Goal: Task Accomplishment & Management: Manage account settings

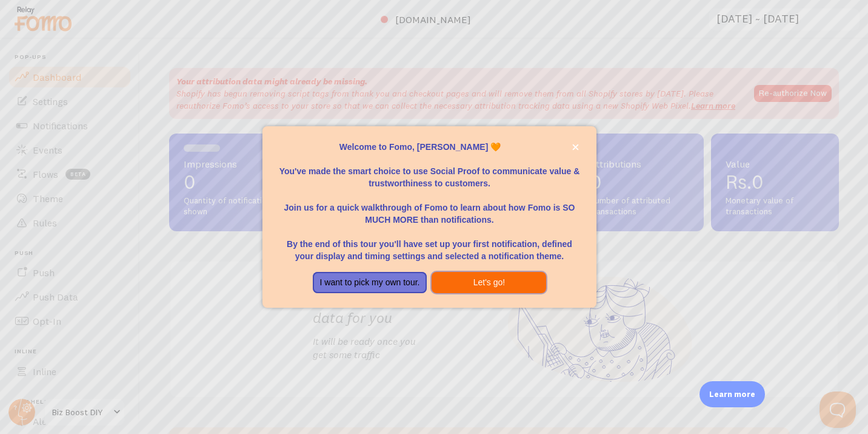
click at [460, 280] on button "Let's go!" at bounding box center [489, 283] width 115 height 22
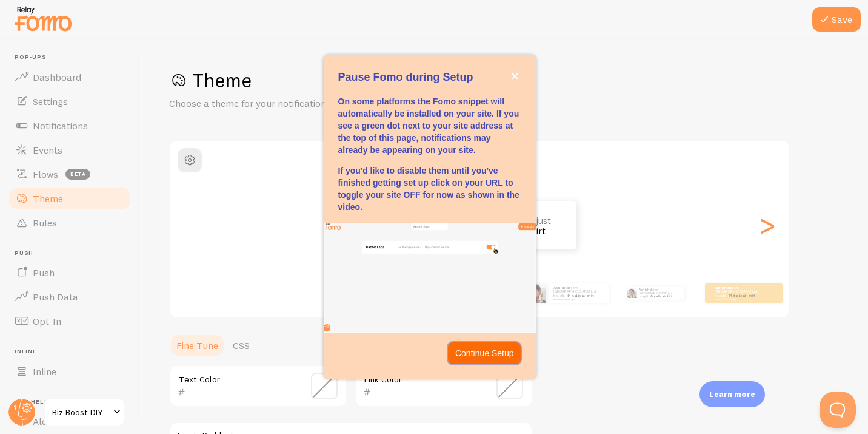
click at [478, 361] on button "Continue Setup" at bounding box center [484, 353] width 73 height 22
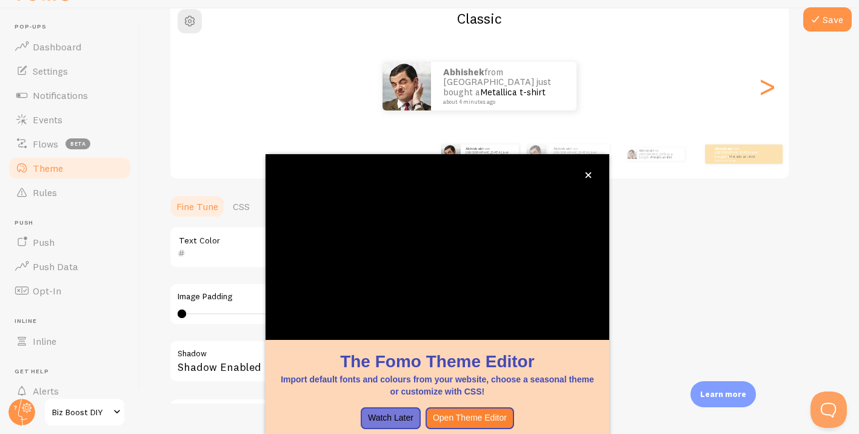
scroll to position [40, 0]
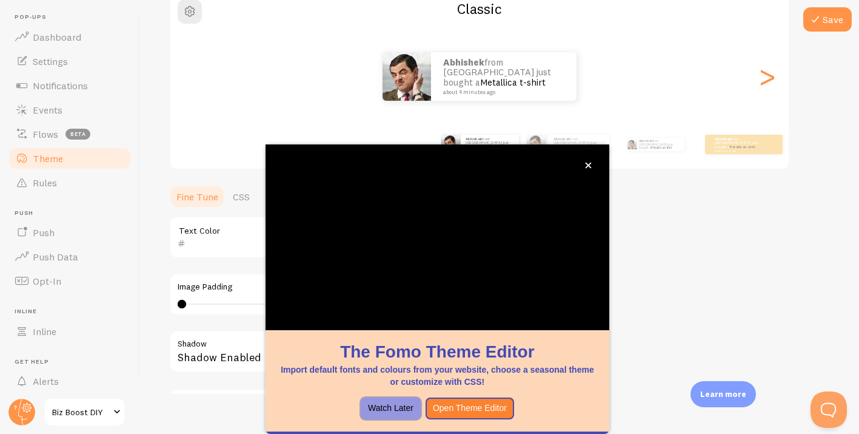
click at [417, 404] on button "Watch Later" at bounding box center [391, 408] width 60 height 22
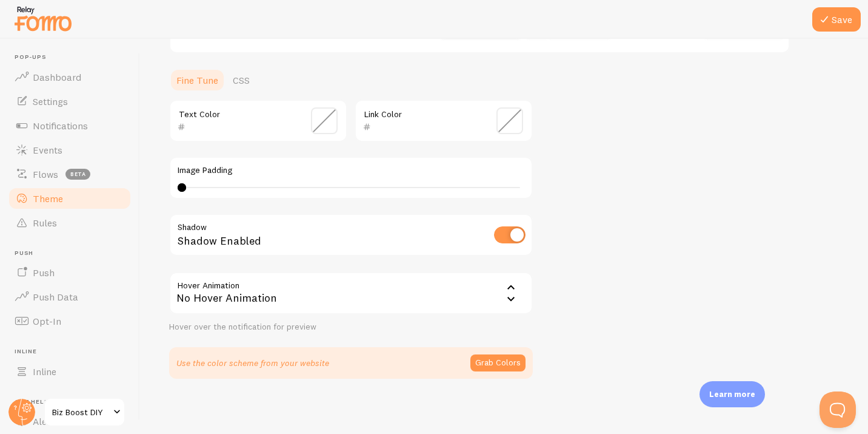
scroll to position [268, 0]
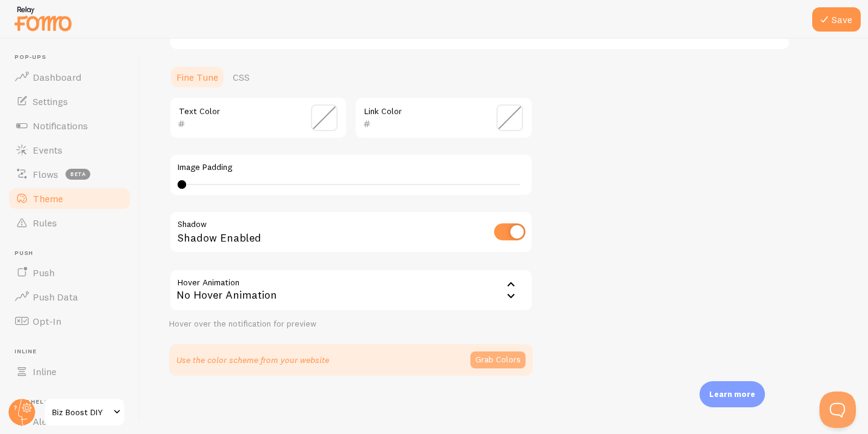
click at [496, 357] on button "Grab Colors" at bounding box center [498, 359] width 55 height 17
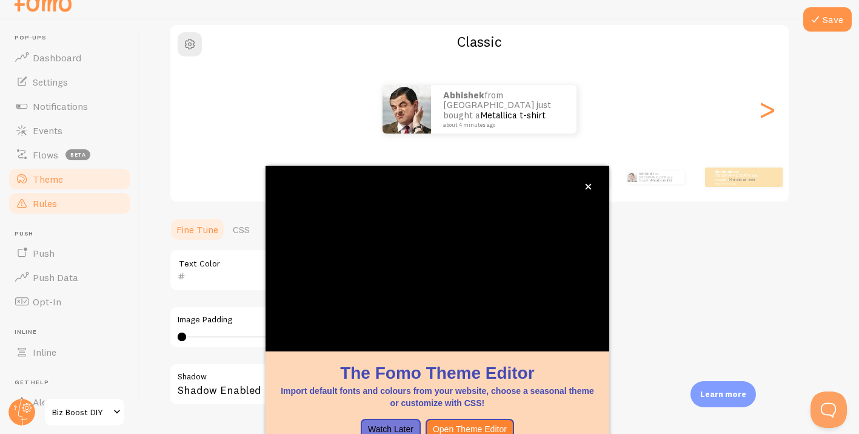
scroll to position [109, 0]
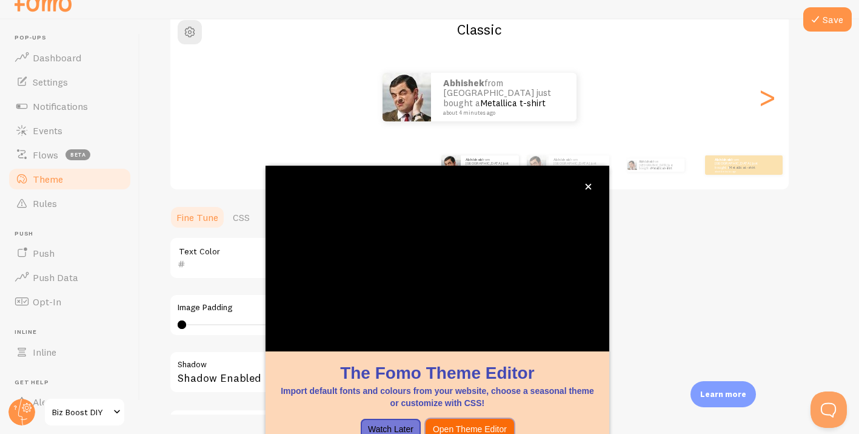
click at [488, 426] on button "Open Theme Editor" at bounding box center [470, 429] width 89 height 22
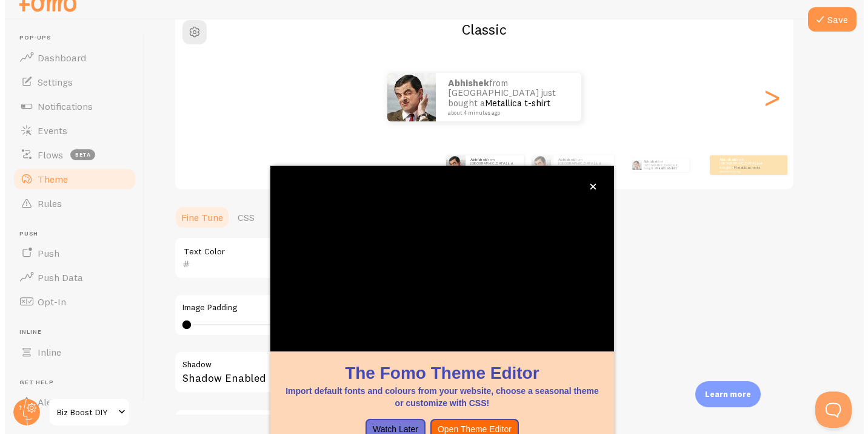
scroll to position [0, 0]
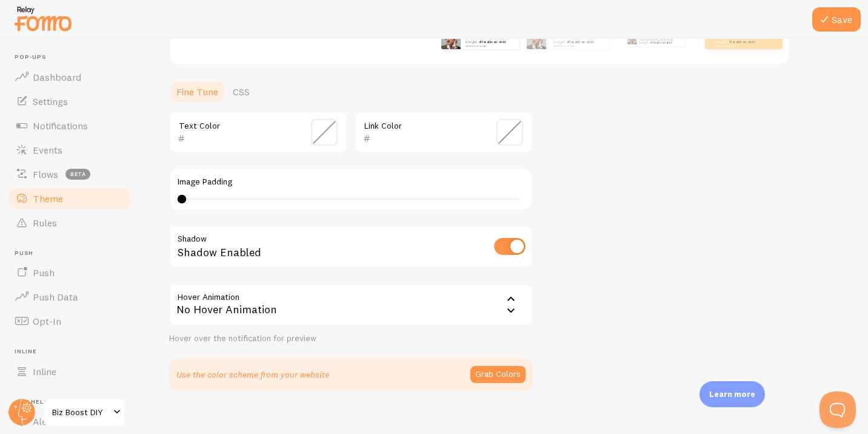
scroll to position [268, 0]
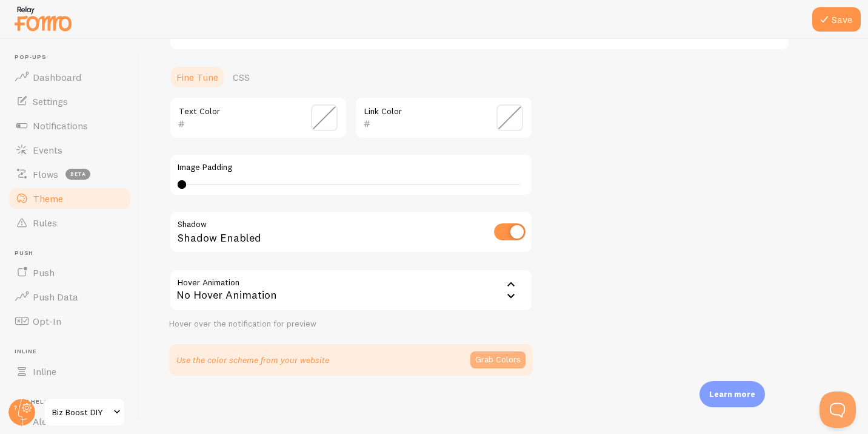
click at [488, 363] on button "Grab Colors" at bounding box center [498, 359] width 55 height 17
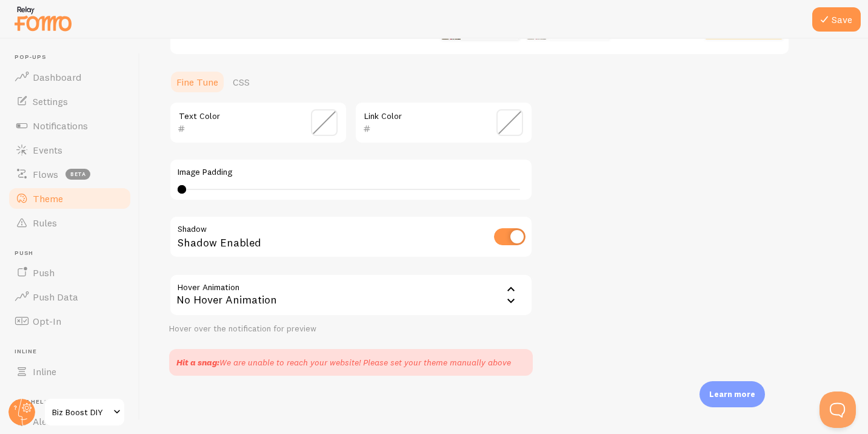
scroll to position [263, 0]
click at [59, 108] on link "Settings" at bounding box center [69, 101] width 125 height 24
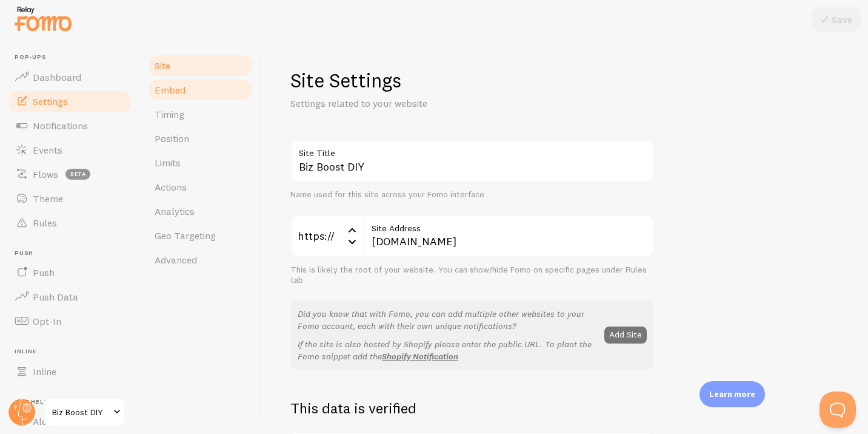
click at [189, 92] on link "Embed" at bounding box center [200, 90] width 106 height 24
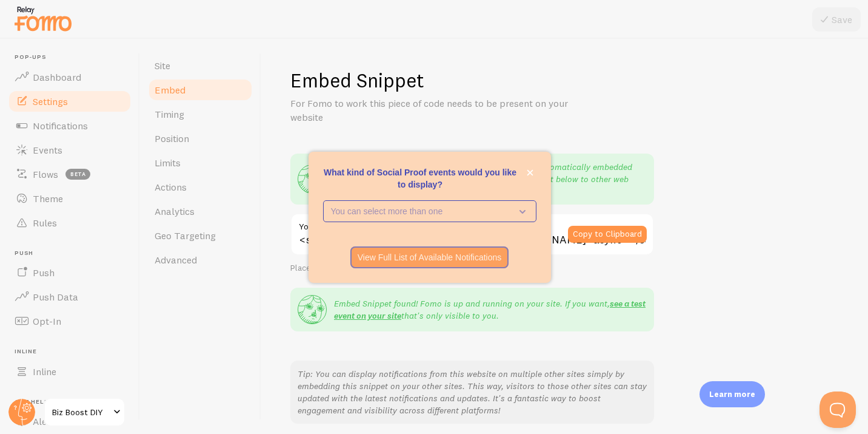
click at [539, 169] on div "What kind of Social Proof events would you like to display? You can select more…" at bounding box center [430, 217] width 243 height 131
click at [530, 170] on icon "close," at bounding box center [530, 172] width 7 height 7
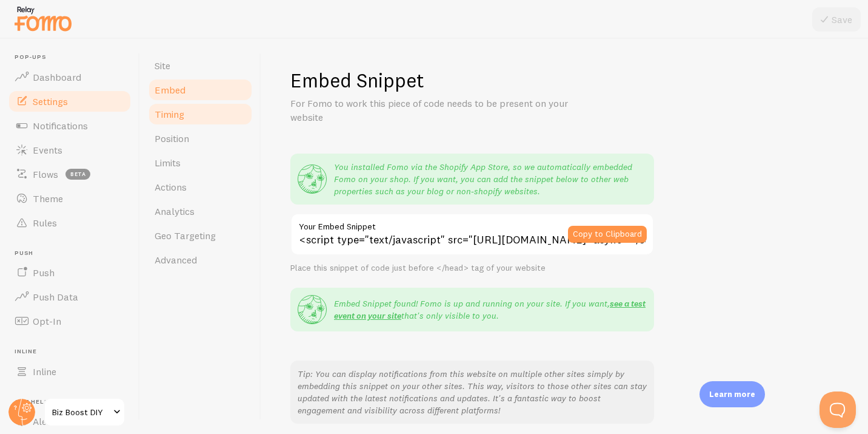
click at [201, 118] on link "Timing" at bounding box center [200, 114] width 106 height 24
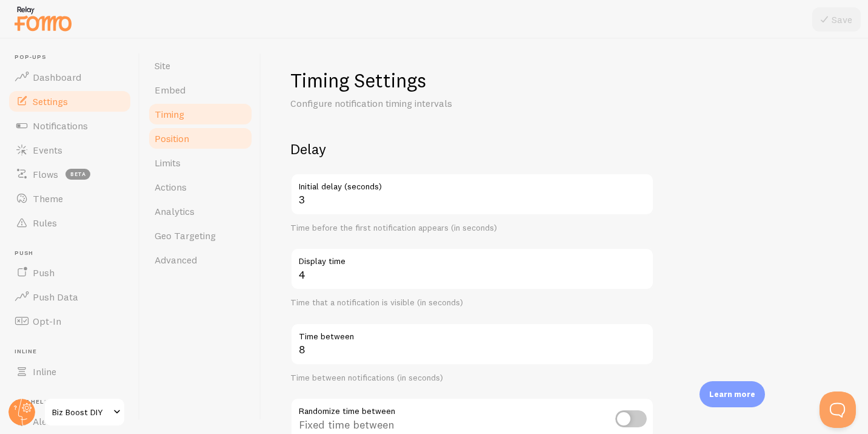
click at [201, 131] on link "Position" at bounding box center [200, 138] width 106 height 24
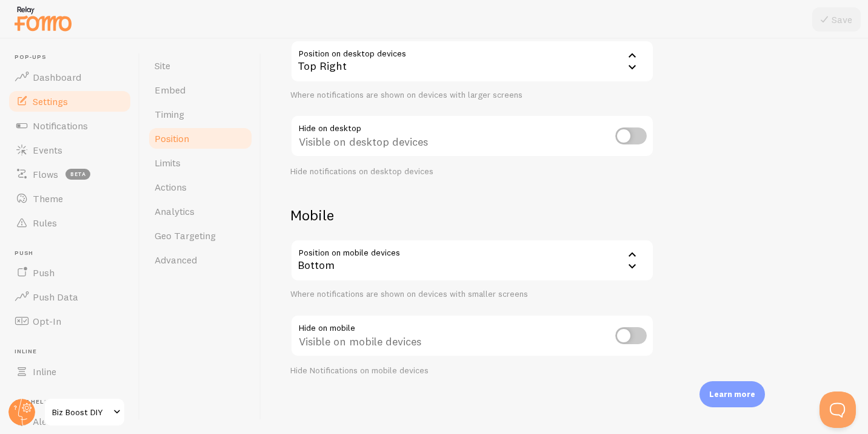
scroll to position [133, 0]
click at [214, 171] on link "Limits" at bounding box center [200, 162] width 106 height 24
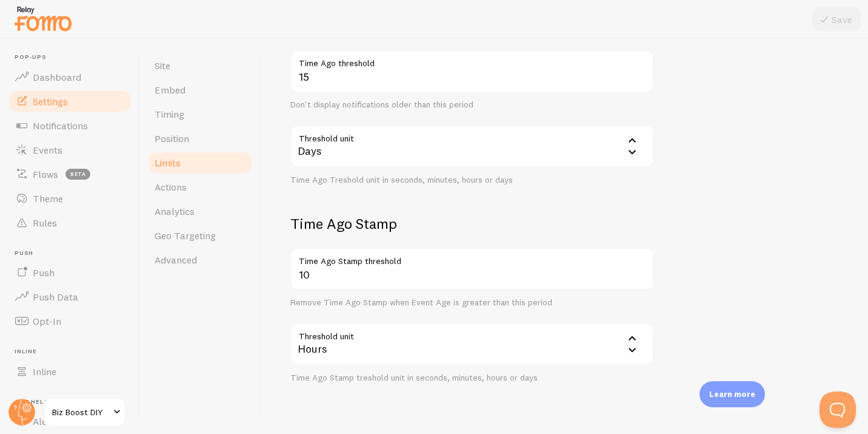
scroll to position [341, 0]
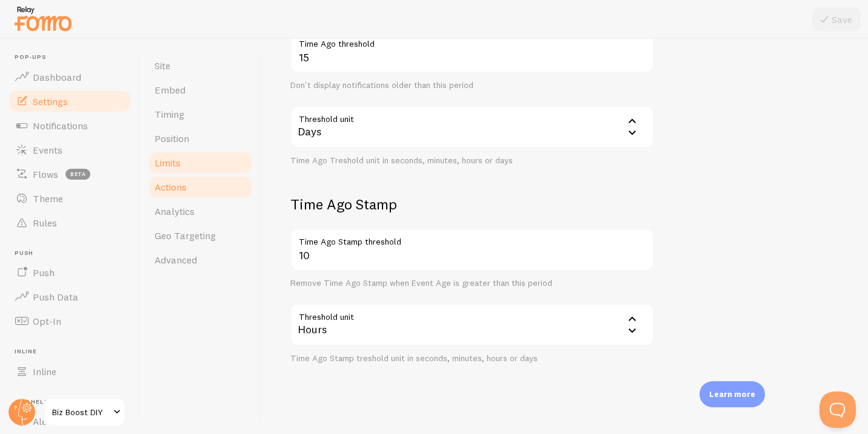
click at [189, 178] on link "Actions" at bounding box center [200, 187] width 106 height 24
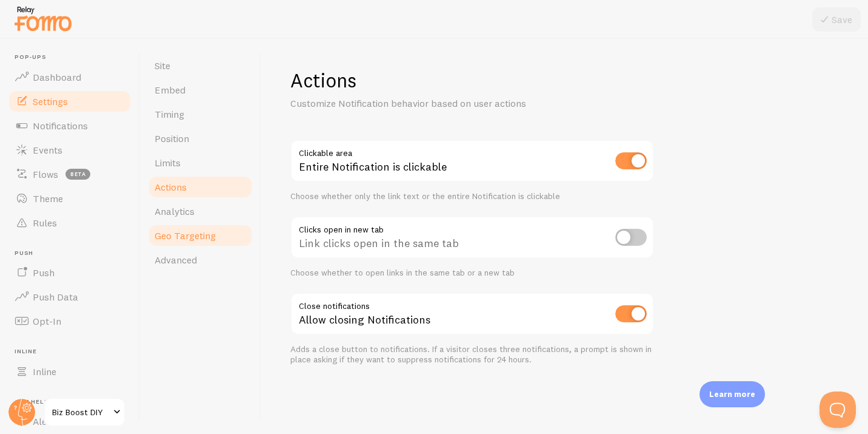
click at [221, 230] on link "Geo Targeting" at bounding box center [200, 235] width 106 height 24
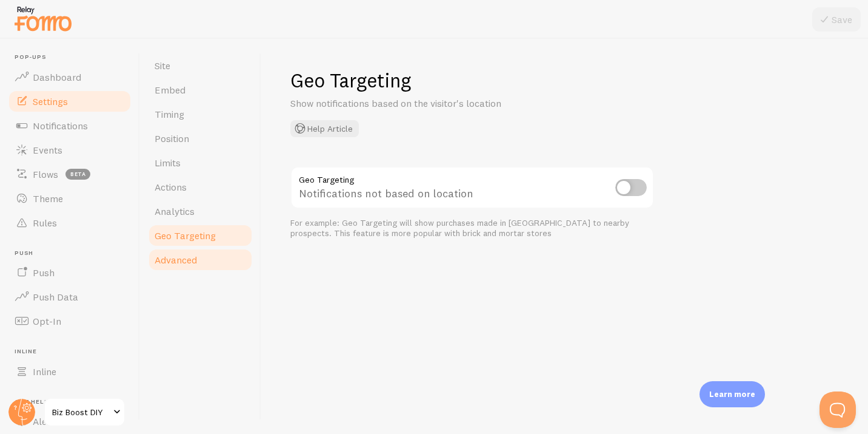
click at [216, 260] on link "Advanced" at bounding box center [200, 259] width 106 height 24
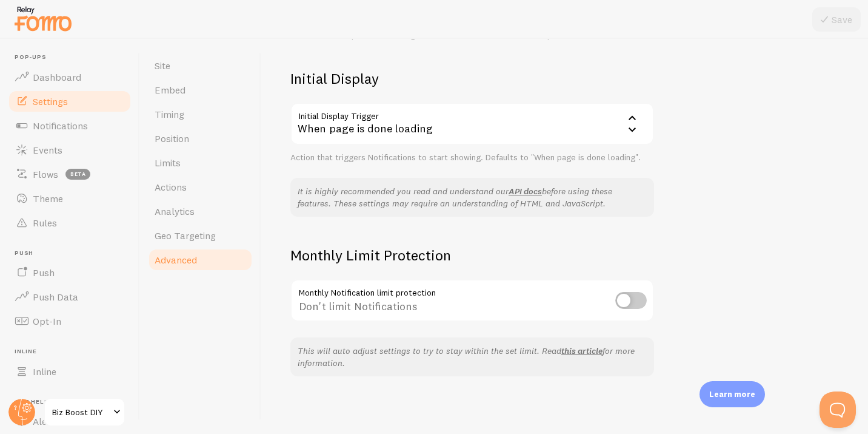
scroll to position [270, 0]
click at [619, 304] on input "checkbox" at bounding box center [632, 299] width 32 height 17
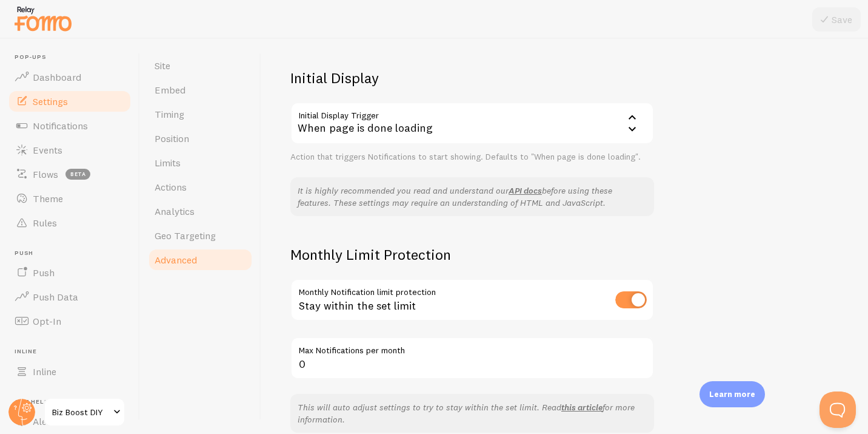
scroll to position [272, 0]
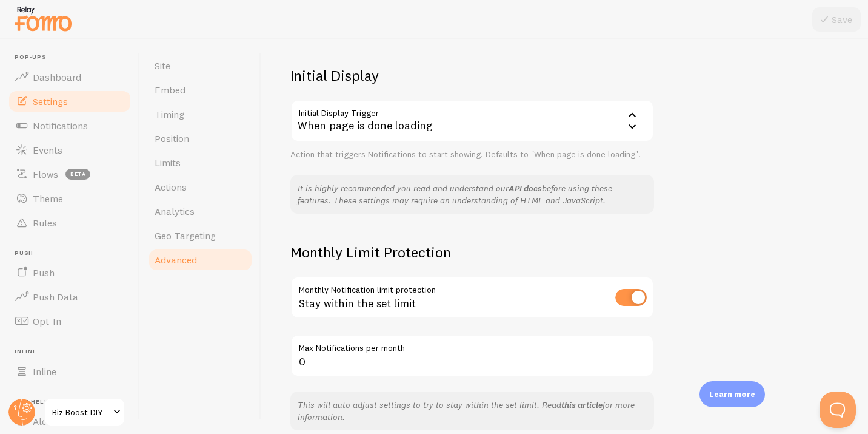
click at [639, 291] on input "checkbox" at bounding box center [632, 297] width 32 height 17
checkbox input "false"
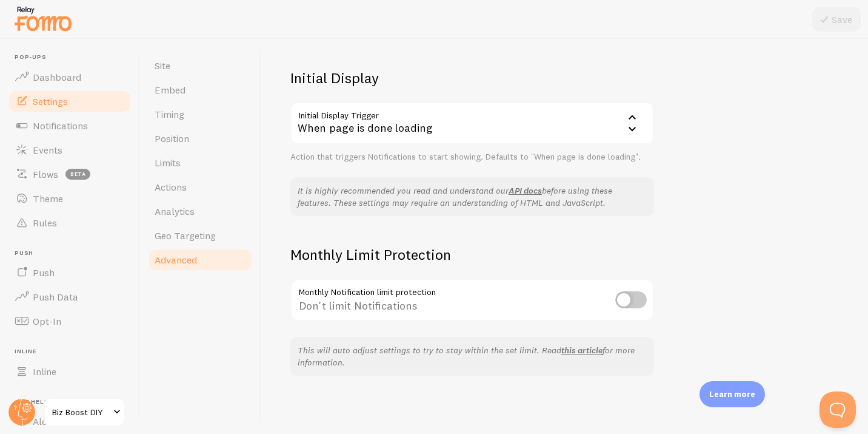
scroll to position [270, 0]
click at [449, 115] on div "When page is done loading" at bounding box center [473, 123] width 364 height 42
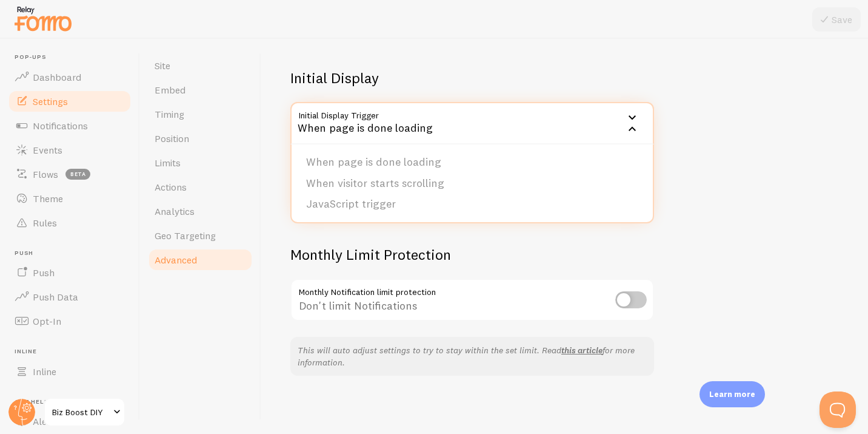
click at [438, 66] on form "Language & Translations Help Article Language en English English Arabic Bulgari…" at bounding box center [473, 16] width 364 height 293
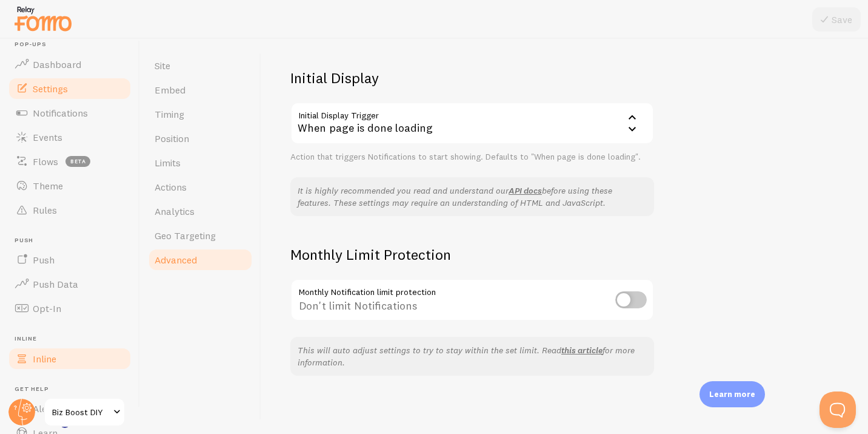
scroll to position [92, 0]
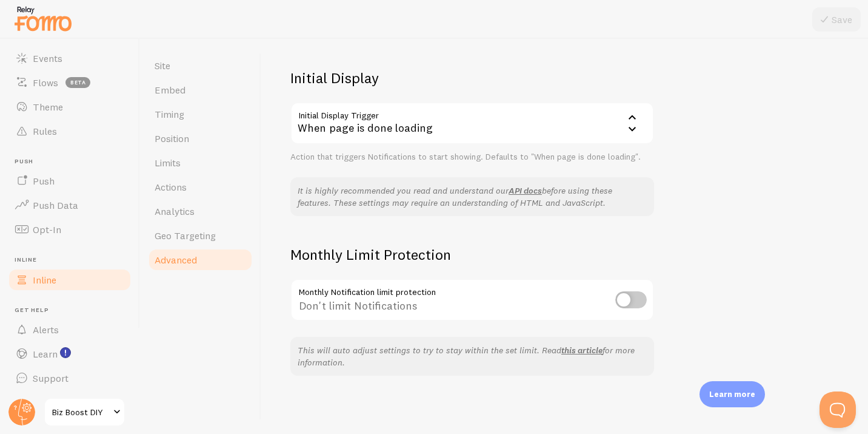
click at [87, 278] on link "Inline" at bounding box center [69, 279] width 125 height 24
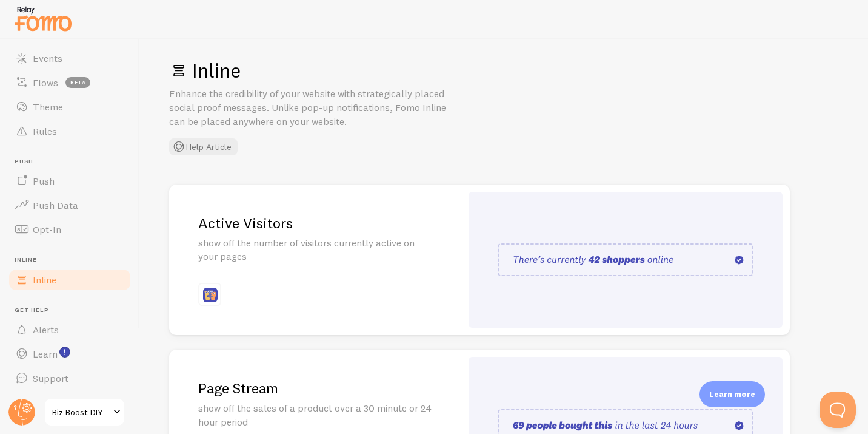
scroll to position [16, 0]
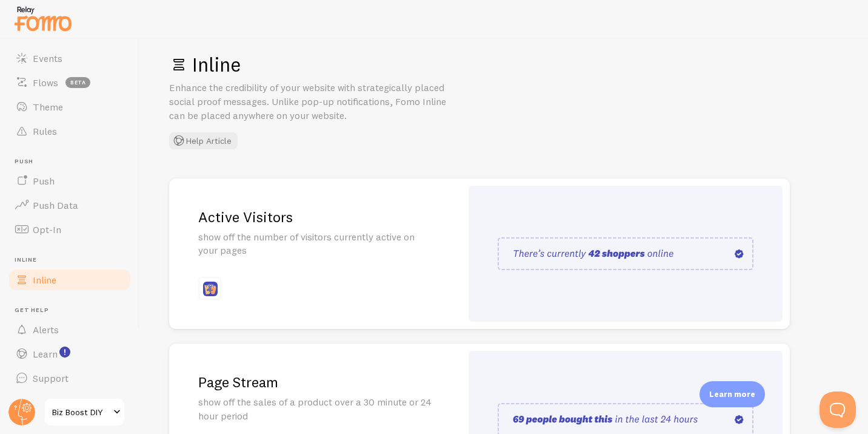
click at [730, 250] on img at bounding box center [626, 253] width 256 height 33
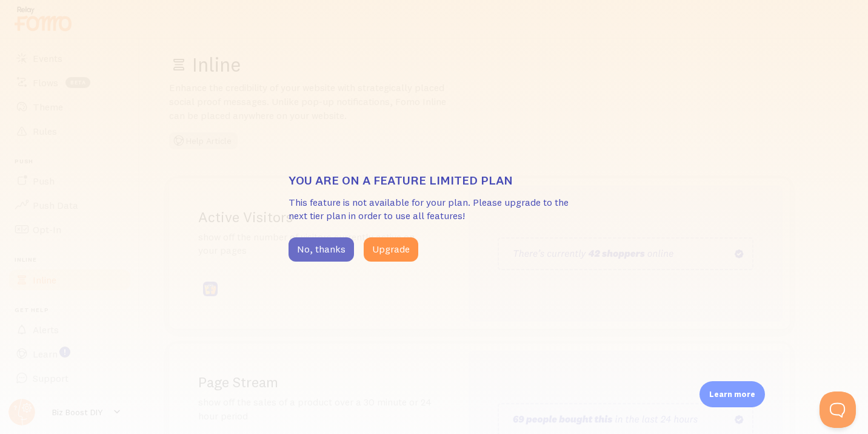
click at [292, 248] on button "No, thanks" at bounding box center [322, 249] width 66 height 24
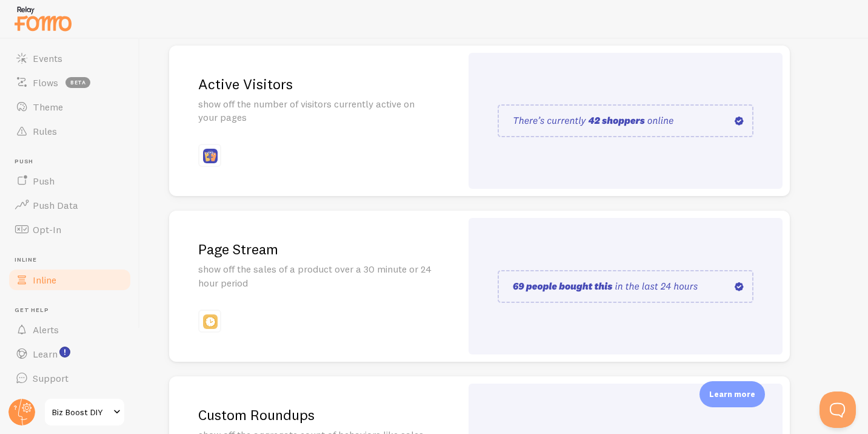
scroll to position [171, 0]
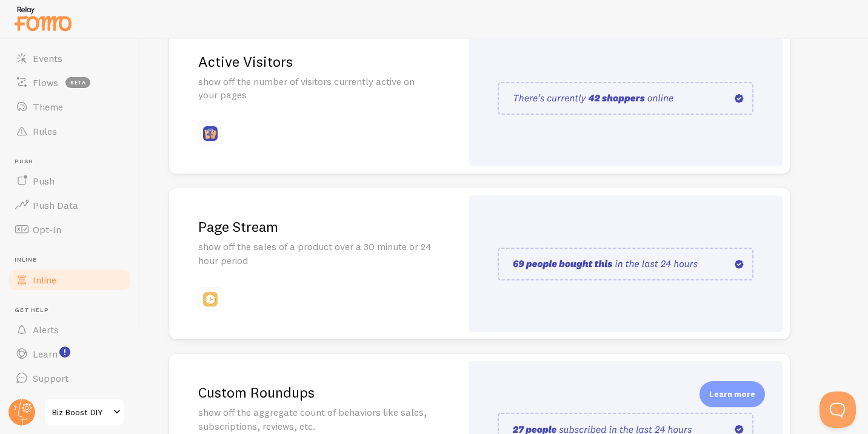
click at [602, 270] on img at bounding box center [626, 263] width 256 height 33
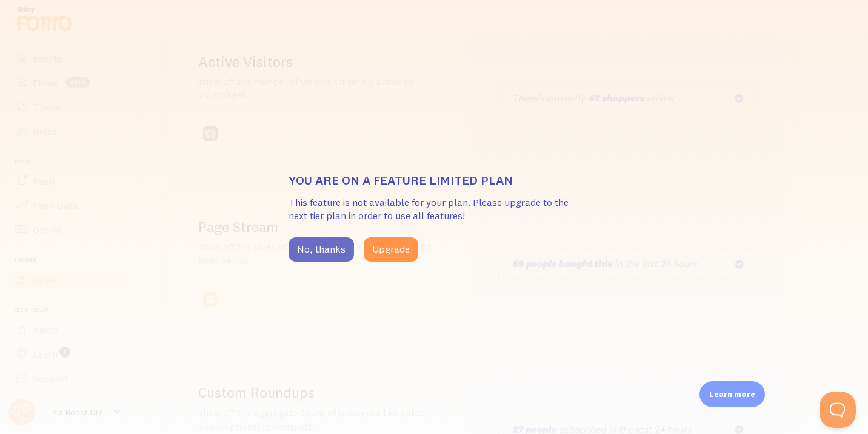
click at [334, 245] on button "No, thanks" at bounding box center [322, 249] width 66 height 24
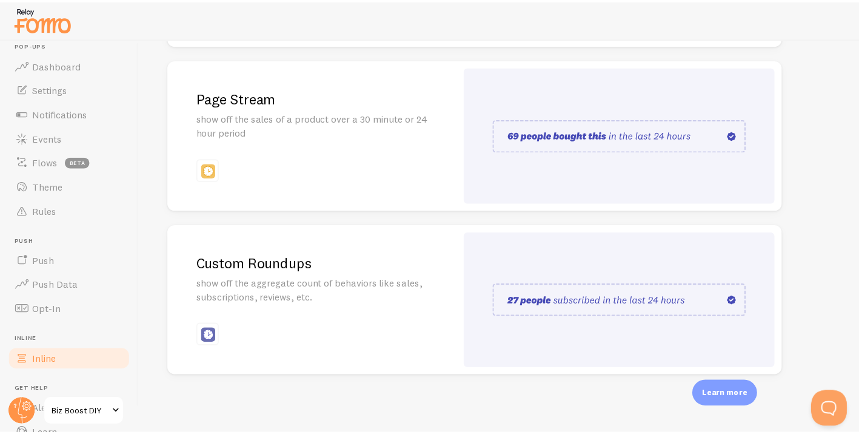
scroll to position [10, 0]
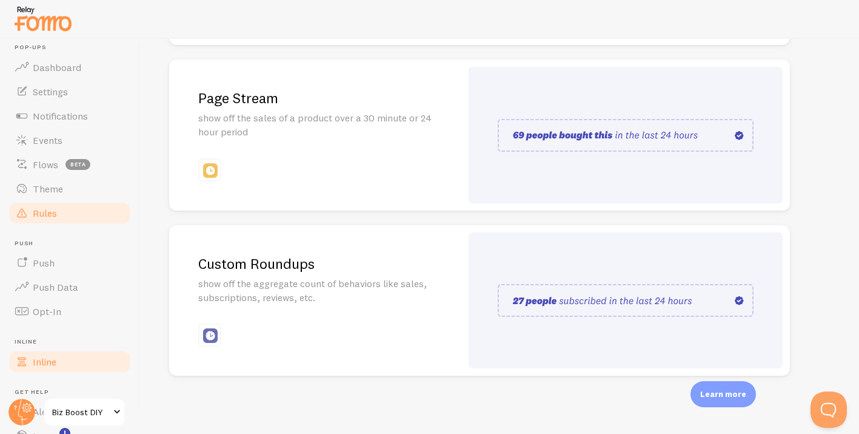
click at [64, 202] on link "Rules" at bounding box center [69, 213] width 125 height 24
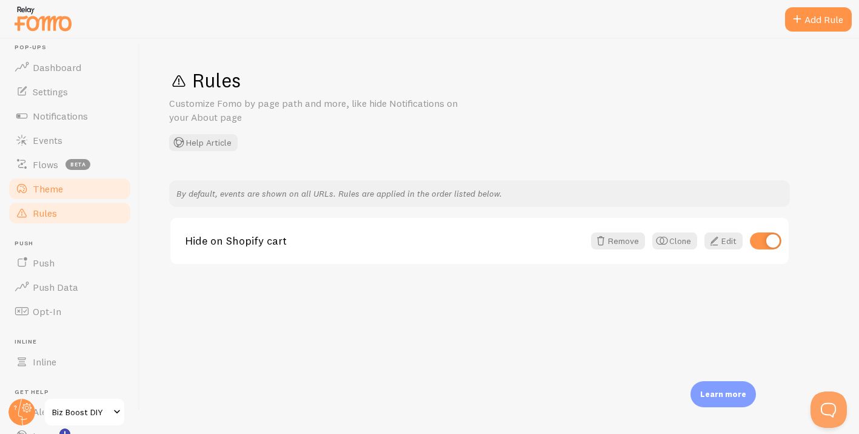
click at [73, 180] on link "Theme" at bounding box center [69, 188] width 125 height 24
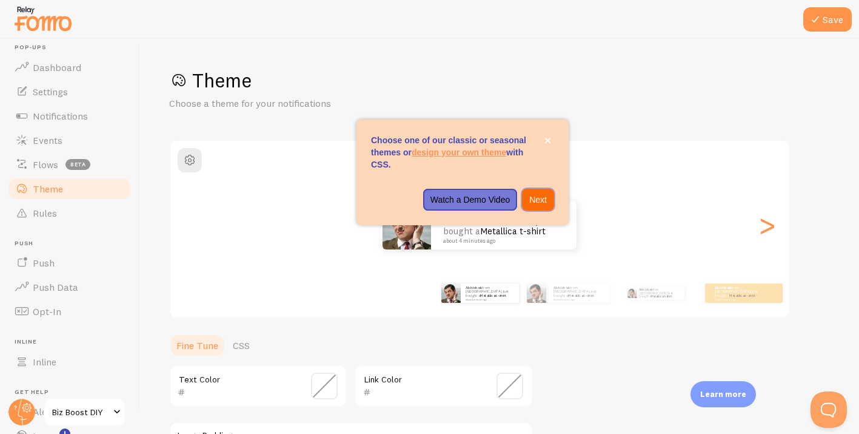
click at [528, 204] on button "Next" at bounding box center [538, 200] width 32 height 22
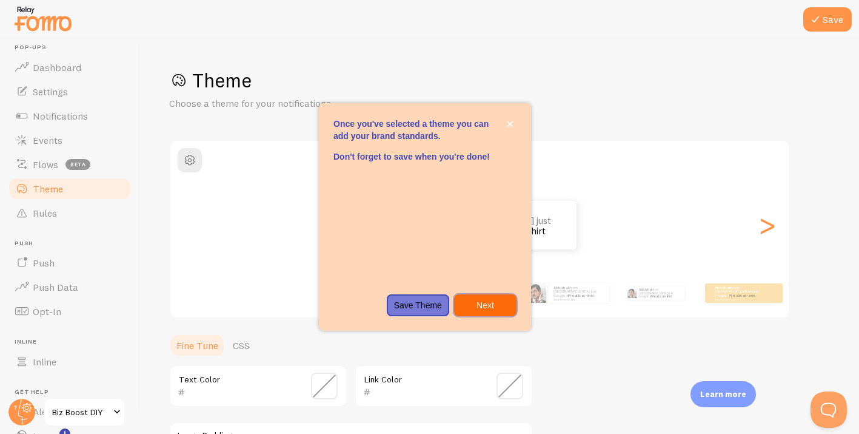
click at [480, 300] on p "Next" at bounding box center [486, 305] width 48 height 12
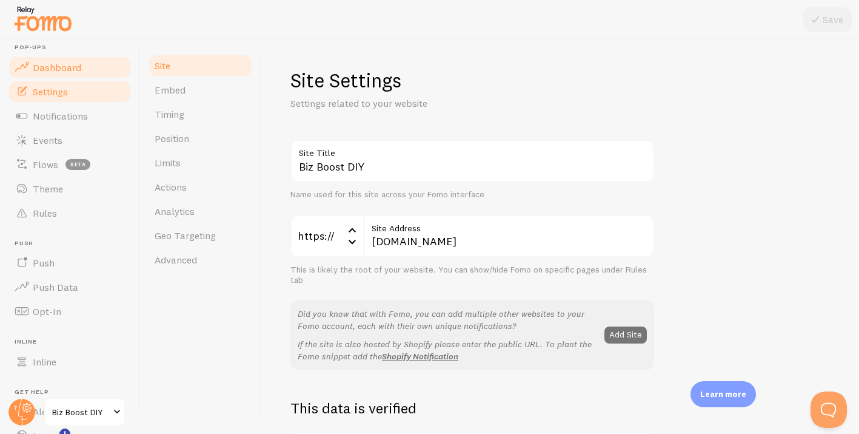
click at [61, 64] on span "Dashboard" at bounding box center [57, 67] width 49 height 12
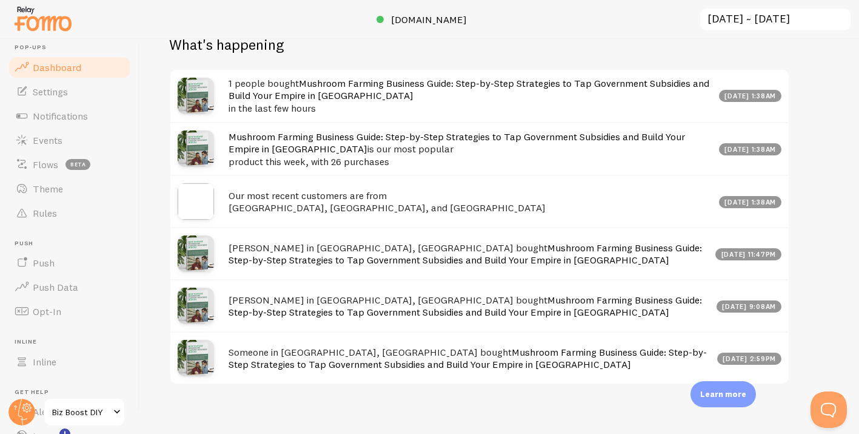
scroll to position [442, 0]
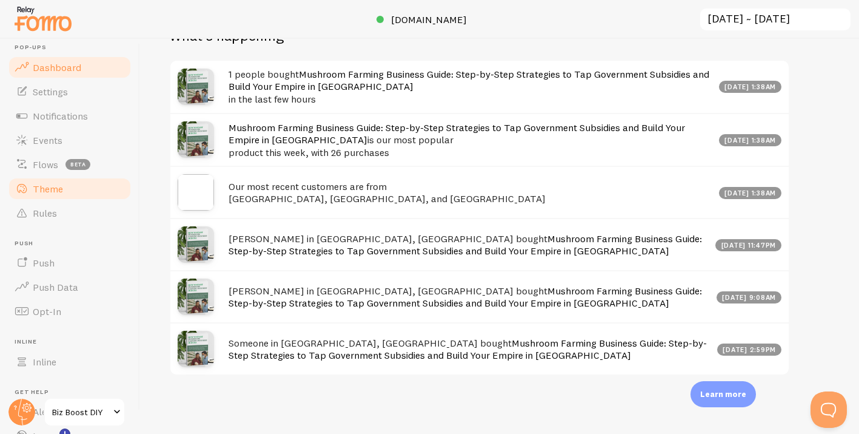
click at [52, 192] on span "Theme" at bounding box center [48, 189] width 30 height 12
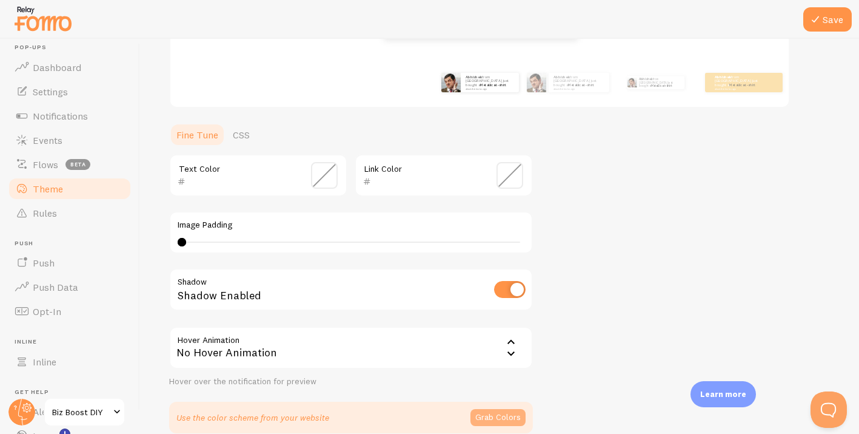
scroll to position [268, 0]
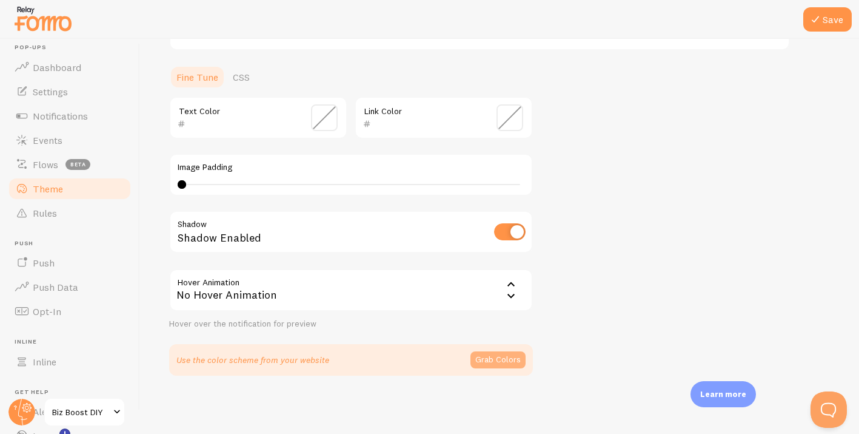
click at [509, 365] on button "Grab Colors" at bounding box center [498, 359] width 55 height 17
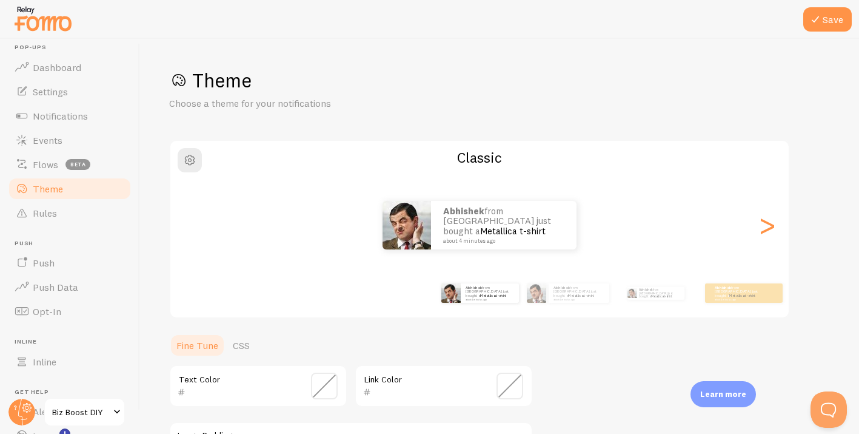
scroll to position [0, 0]
click at [47, 67] on span "Dashboard" at bounding box center [57, 67] width 49 height 12
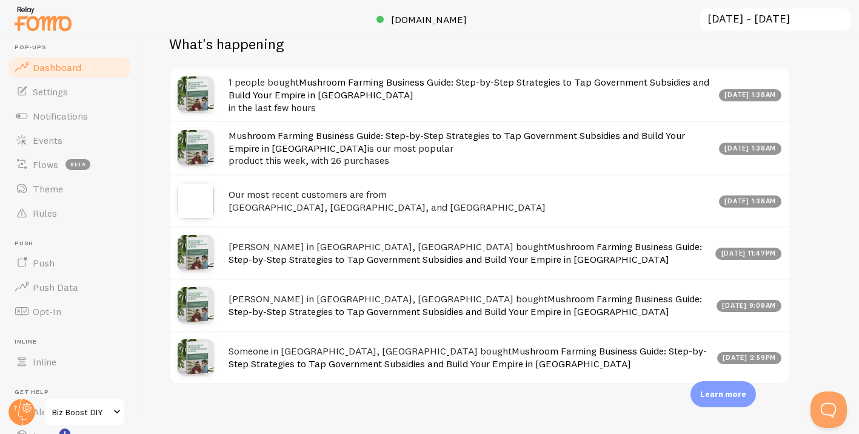
scroll to position [623, 0]
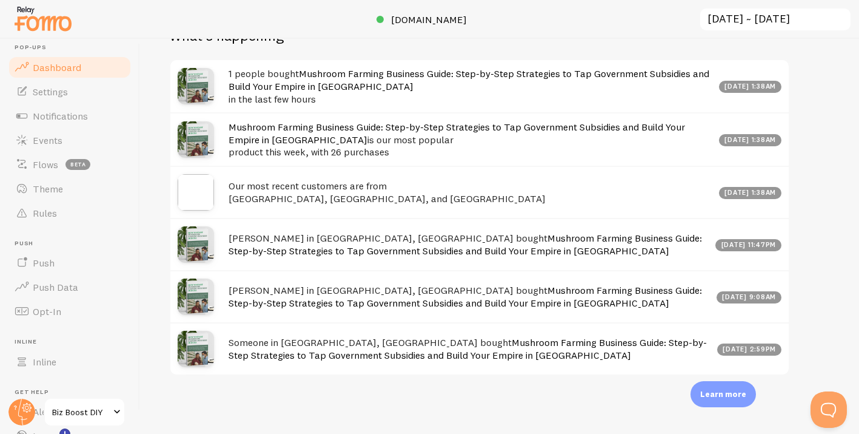
click at [283, 132] on link "Mushroom Farming Business Guide: Step-by-Step Strategies to Tap Government Subs…" at bounding box center [457, 133] width 457 height 25
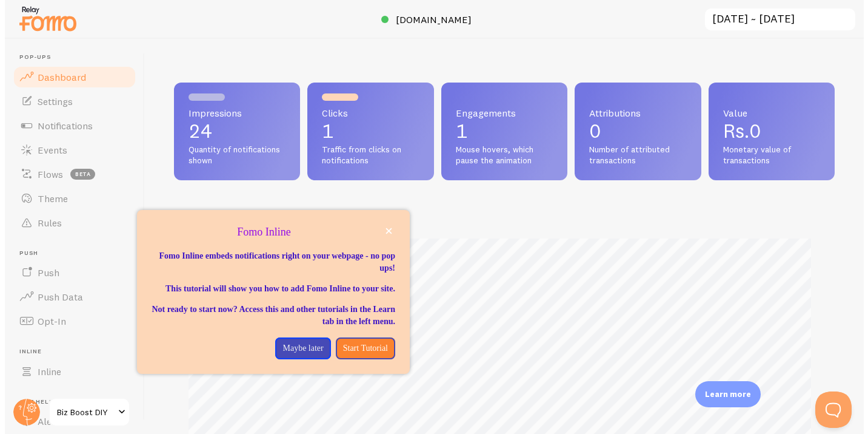
scroll to position [318, 661]
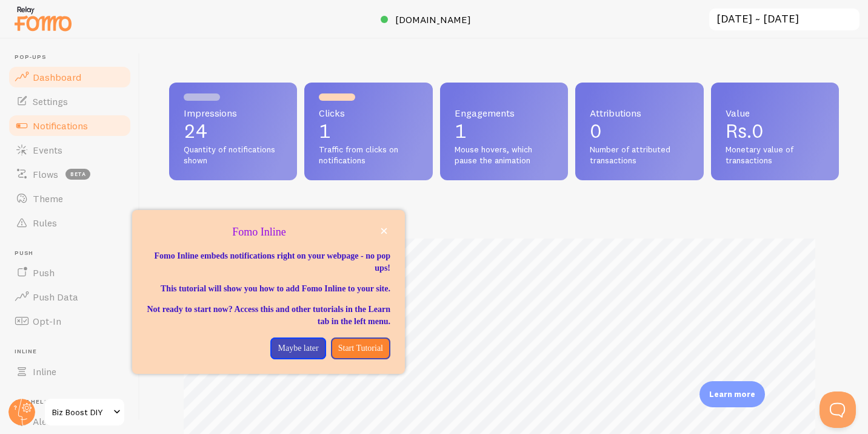
click at [76, 129] on span "Notifications" at bounding box center [60, 125] width 55 height 12
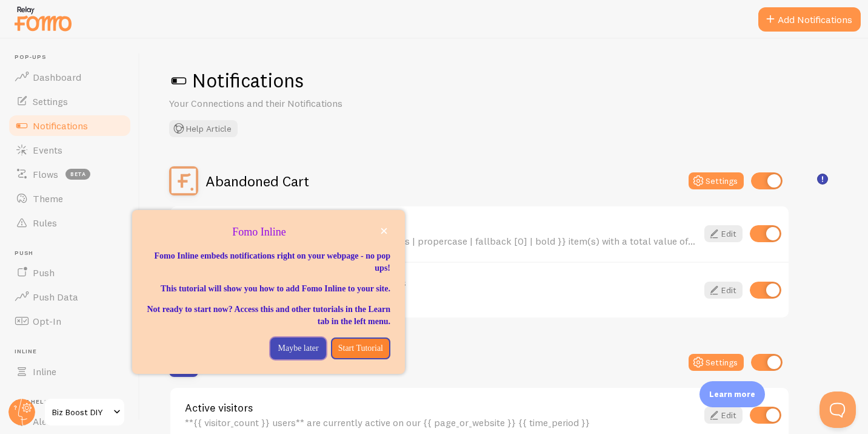
drag, startPoint x: 295, startPoint y: 361, endPoint x: 298, endPoint y: 356, distance: 6.2
click at [295, 354] on p "Maybe later" at bounding box center [298, 348] width 41 height 12
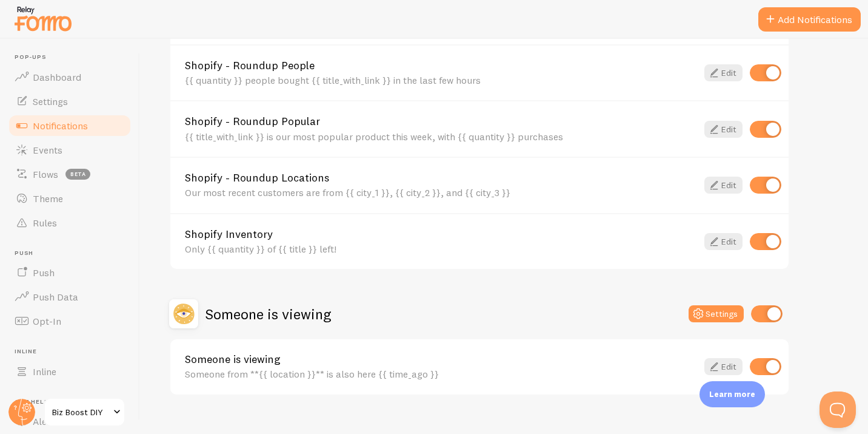
scroll to position [669, 0]
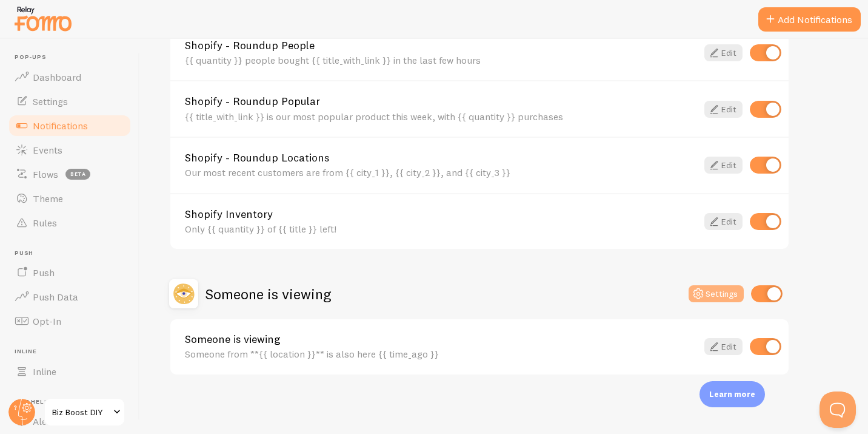
click at [691, 291] on button "Settings" at bounding box center [716, 293] width 55 height 17
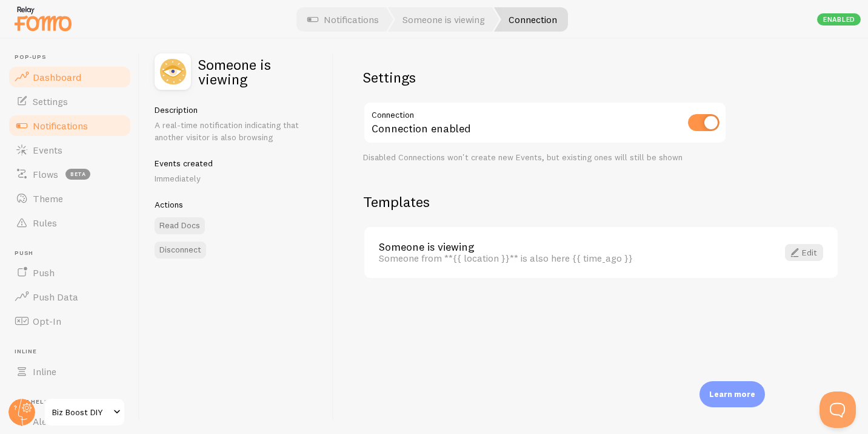
click at [50, 81] on span "Dashboard" at bounding box center [57, 77] width 49 height 12
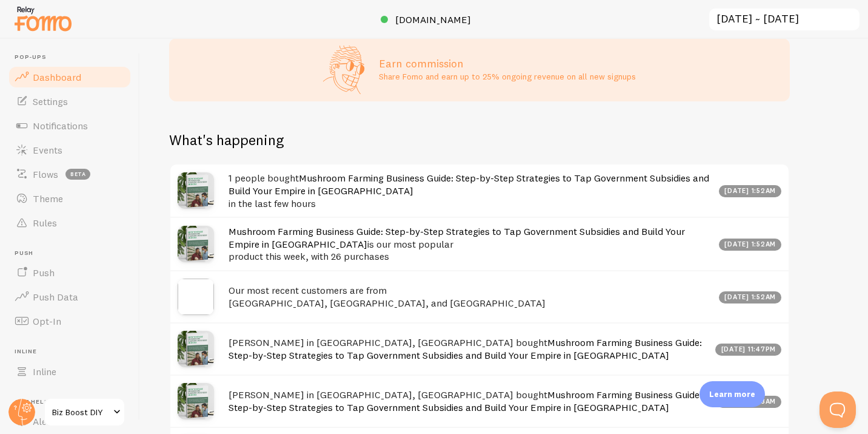
scroll to position [519, 0]
click at [42, 128] on span "Notifications" at bounding box center [60, 125] width 55 height 12
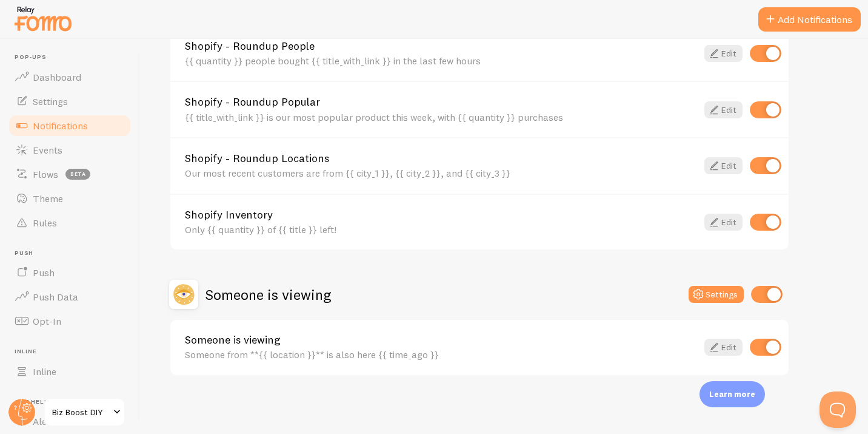
scroll to position [669, 0]
click at [727, 343] on link "Edit" at bounding box center [724, 346] width 38 height 17
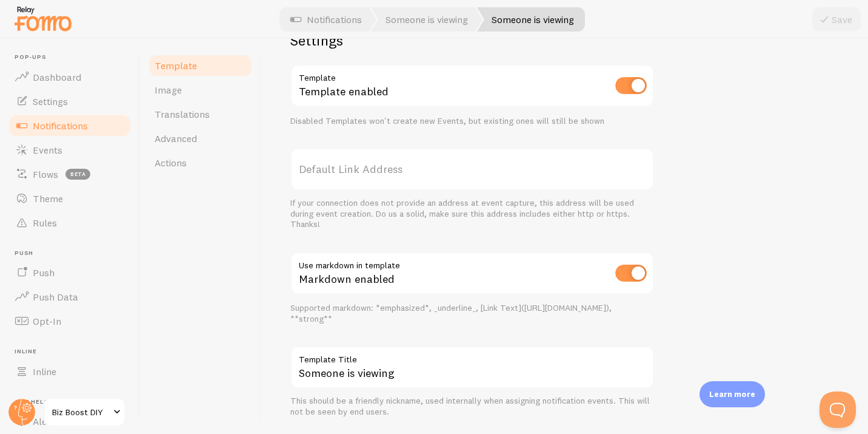
scroll to position [412, 0]
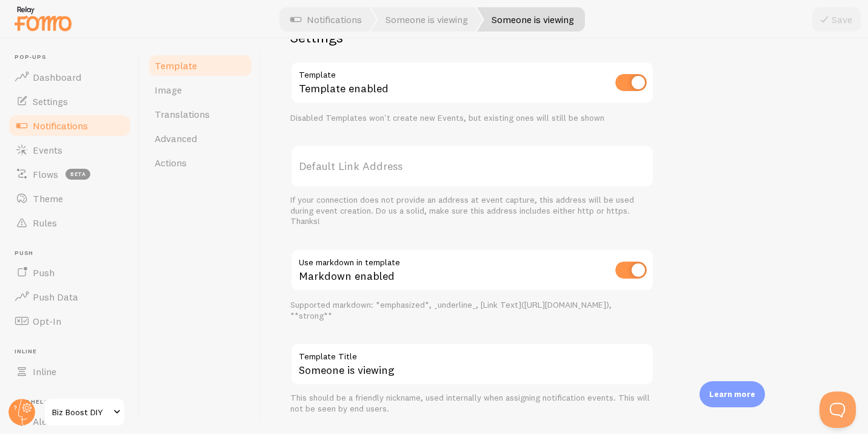
click at [438, 168] on label "Default Link Address" at bounding box center [473, 166] width 364 height 42
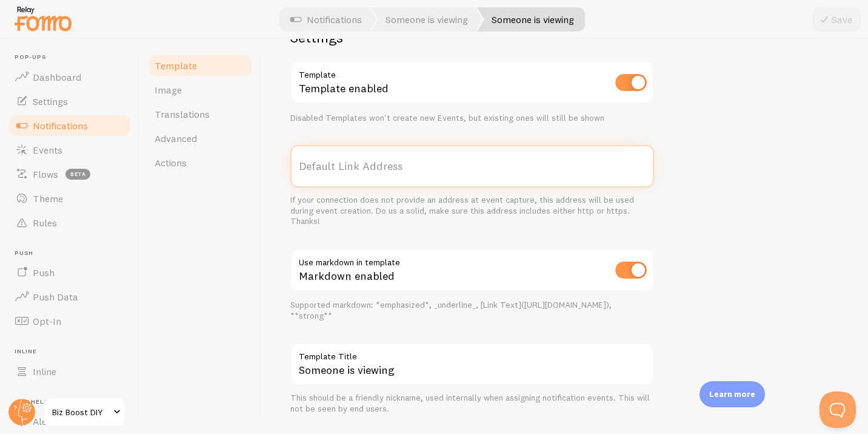
click at [438, 168] on input "Default Link Address" at bounding box center [473, 166] width 364 height 42
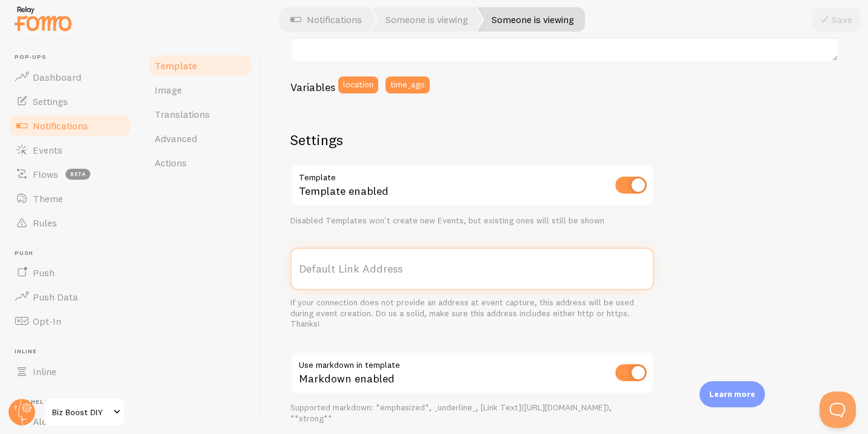
scroll to position [0, 0]
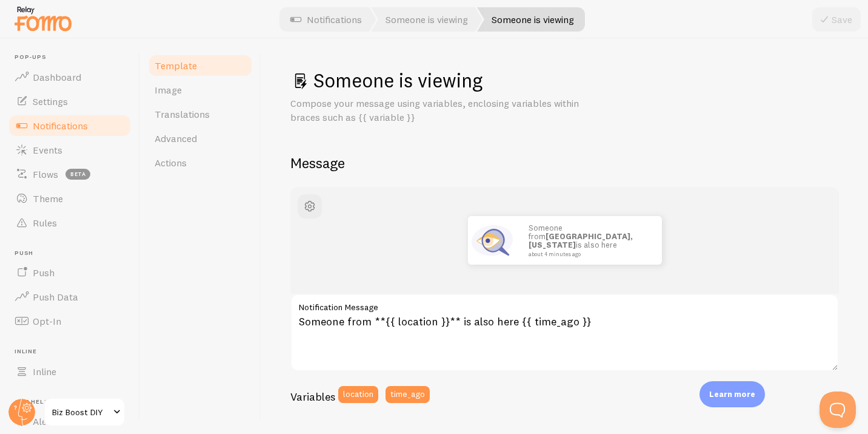
click at [200, 70] on link "Template" at bounding box center [200, 65] width 106 height 24
click at [69, 130] on span "Notifications" at bounding box center [60, 125] width 55 height 12
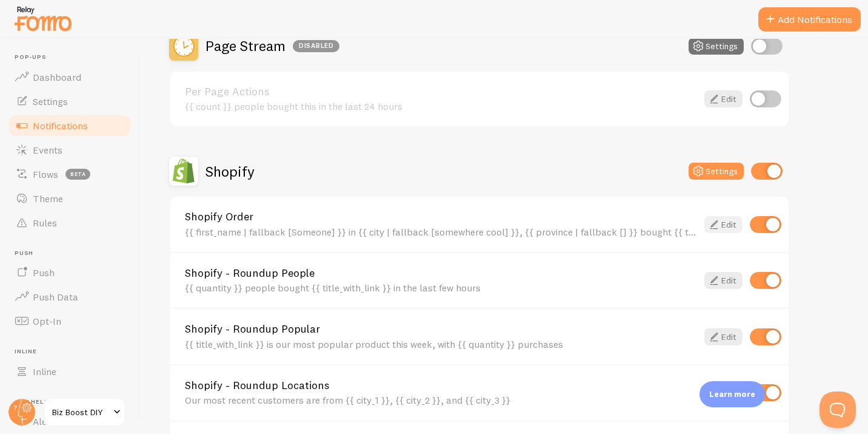
scroll to position [669, 0]
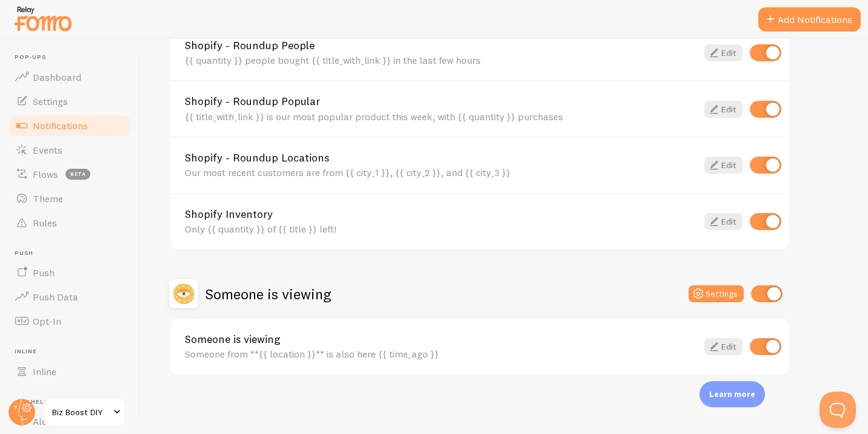
click at [775, 348] on input "checkbox" at bounding box center [766, 346] width 32 height 17
checkbox input "false"
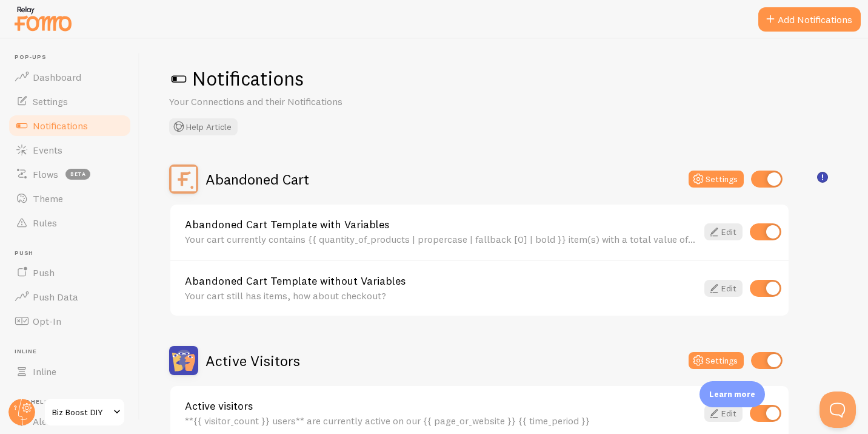
scroll to position [0, 0]
